Goal: Task Accomplishment & Management: Complete application form

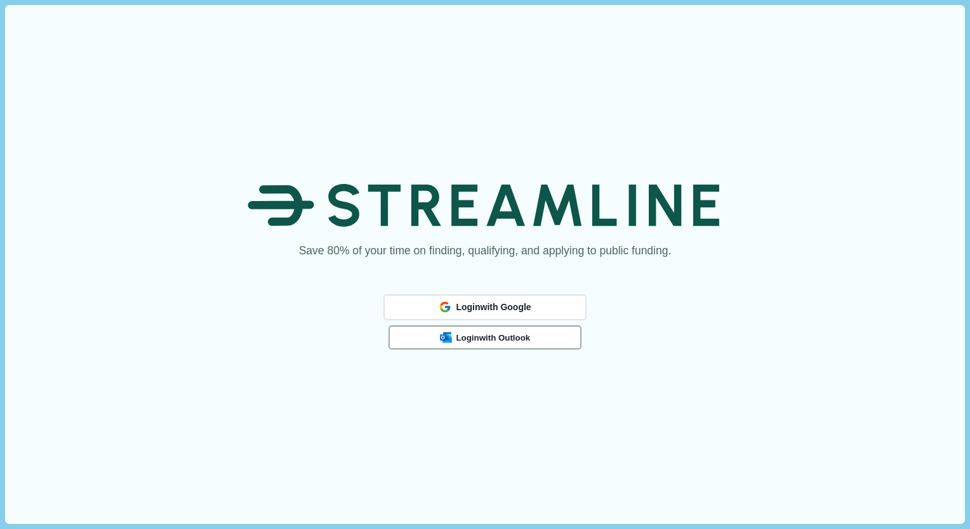
click at [522, 328] on button "Login with Outlook" at bounding box center [485, 338] width 193 height 24
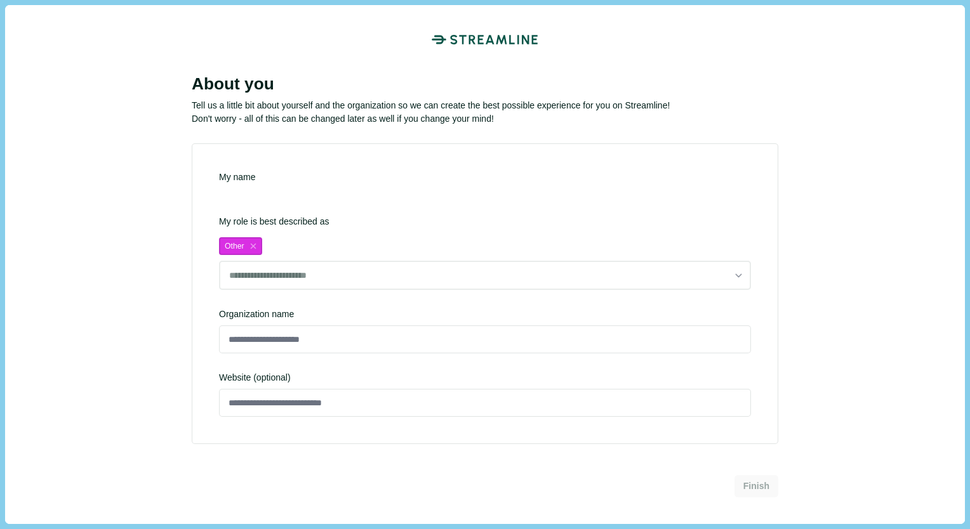
type input "**********"
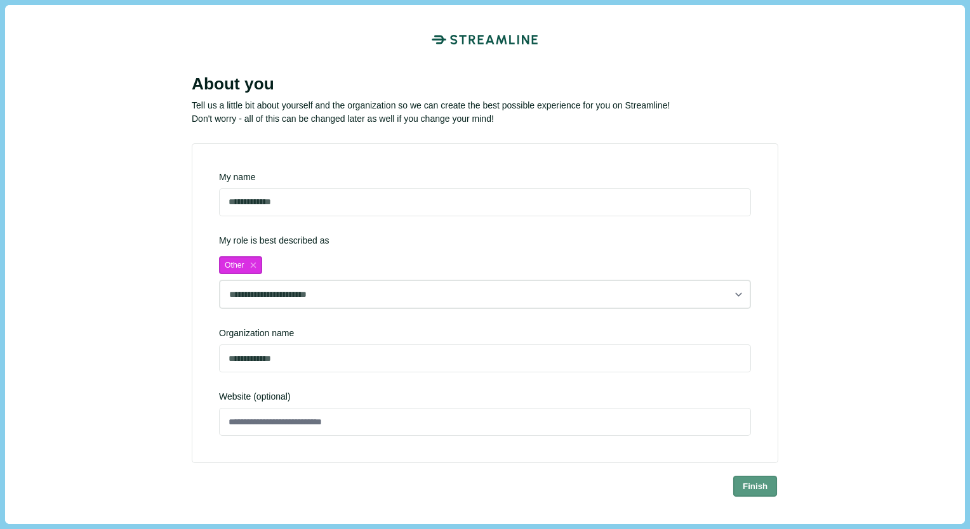
click at [745, 491] on button "Finish" at bounding box center [755, 486] width 44 height 21
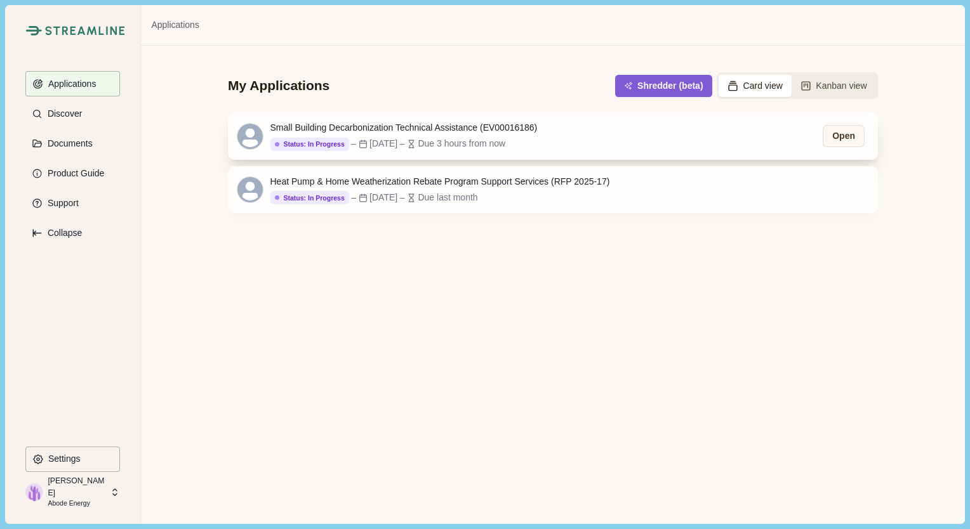
click at [488, 130] on div "Small Building Decarbonization Technical Assistance (EV00016186)" at bounding box center [403, 127] width 267 height 13
